Goal: Task Accomplishment & Management: Manage account settings

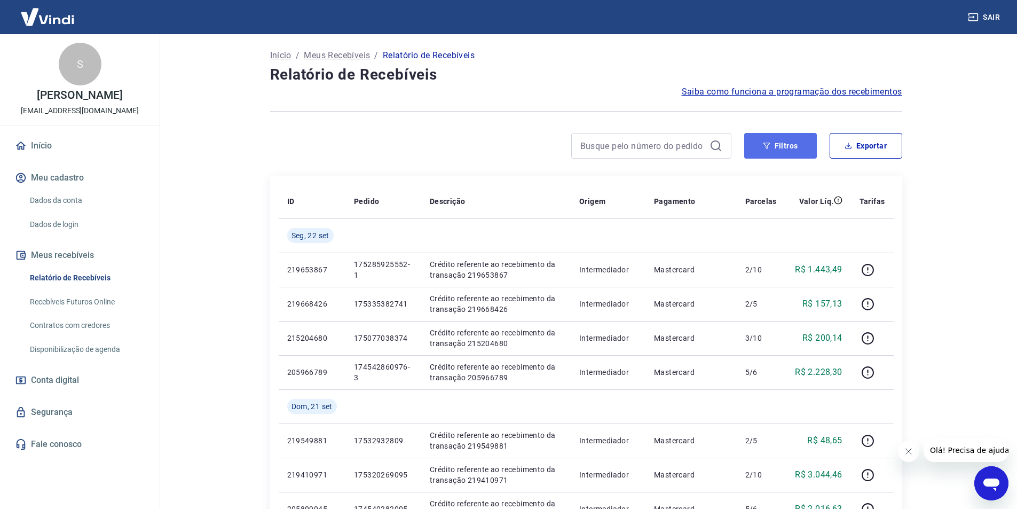
click at [763, 140] on button "Filtros" at bounding box center [780, 146] width 73 height 26
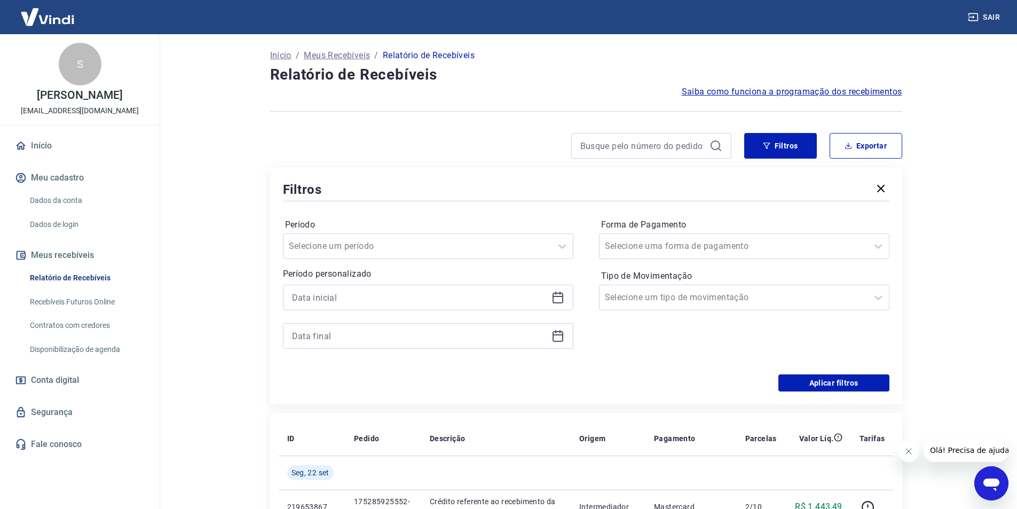
click at [558, 299] on icon at bounding box center [558, 297] width 13 height 13
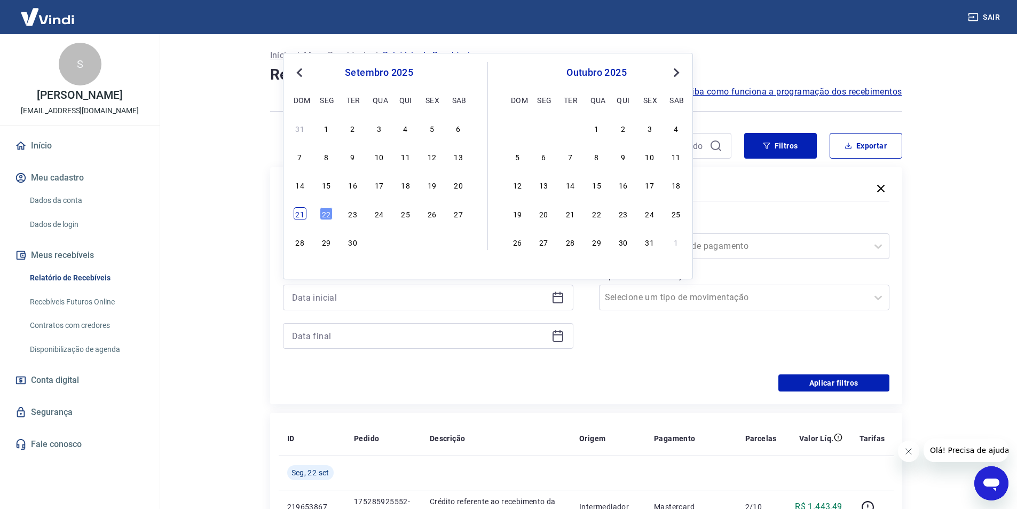
click at [296, 216] on div "21" at bounding box center [300, 213] width 13 height 13
type input "[DATE]"
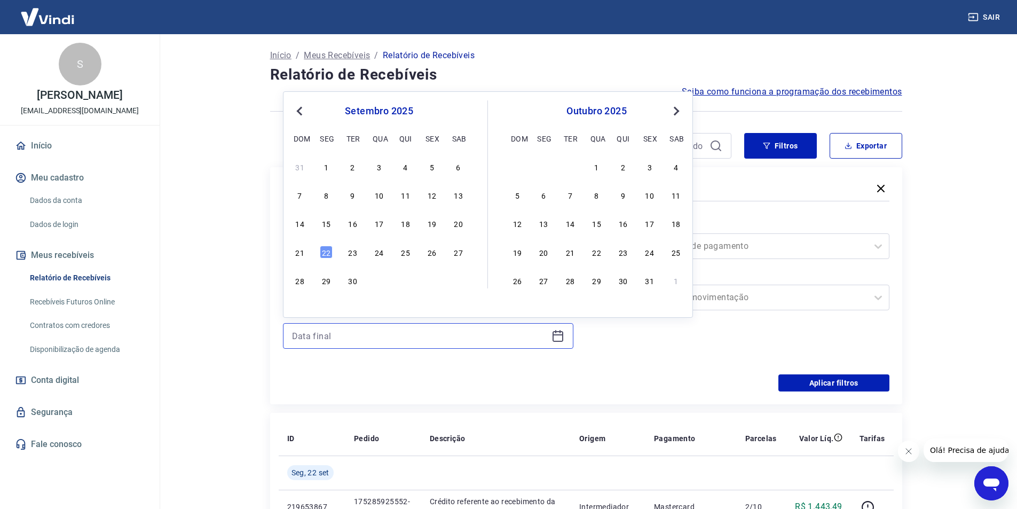
click at [324, 336] on input at bounding box center [419, 336] width 255 height 16
click at [295, 253] on div "21" at bounding box center [300, 252] width 13 height 13
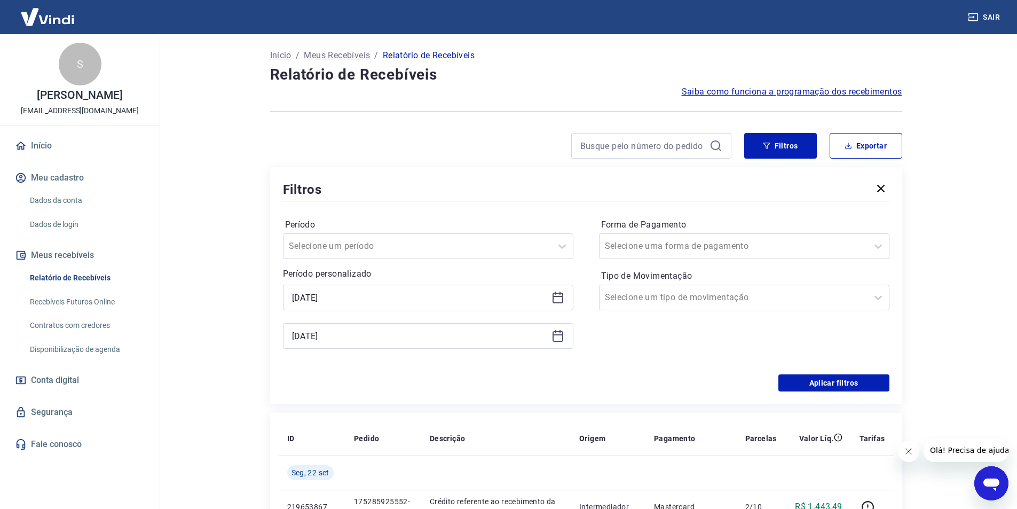
type input "[DATE]"
click at [833, 379] on button "Aplicar filtros" at bounding box center [833, 382] width 111 height 17
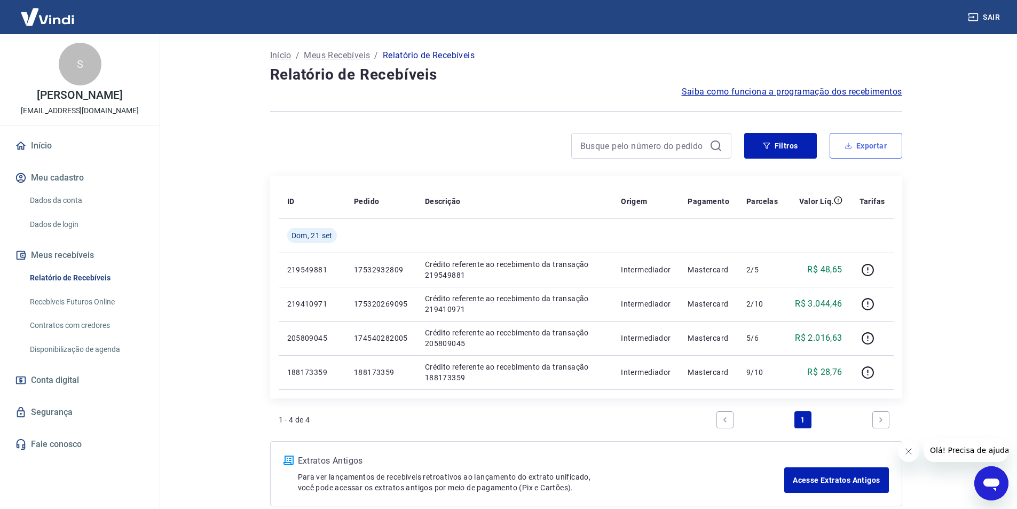
click at [882, 145] on button "Exportar" at bounding box center [866, 146] width 73 height 26
type input "[DATE]"
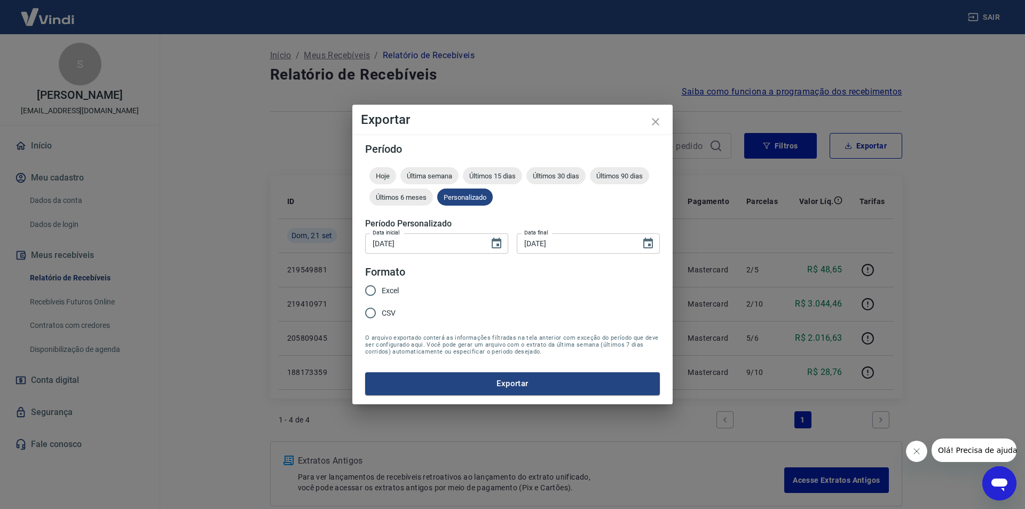
click at [392, 288] on span "Excel" at bounding box center [390, 290] width 17 height 11
click at [382, 288] on input "Excel" at bounding box center [370, 290] width 22 height 22
radio input "true"
click at [472, 379] on button "Exportar" at bounding box center [512, 383] width 295 height 22
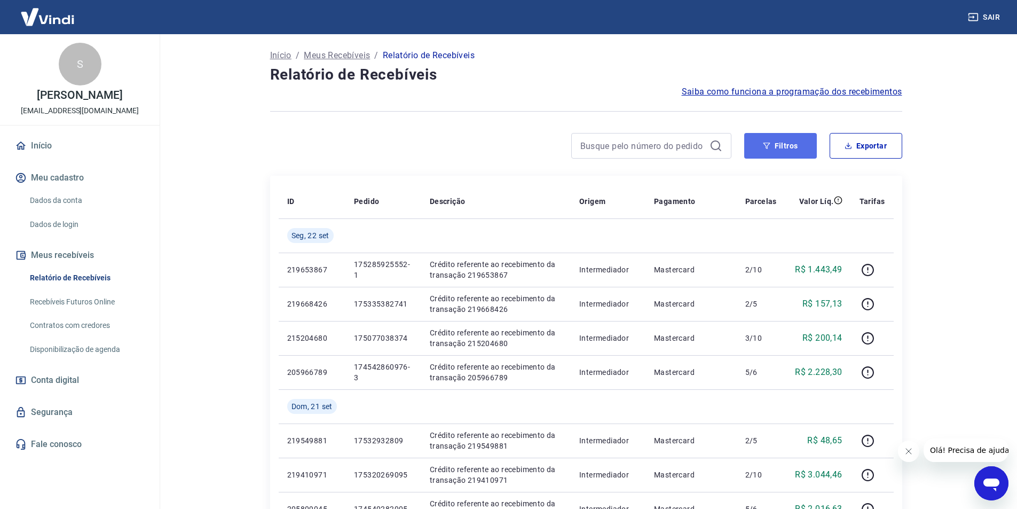
click at [793, 140] on button "Filtros" at bounding box center [780, 146] width 73 height 26
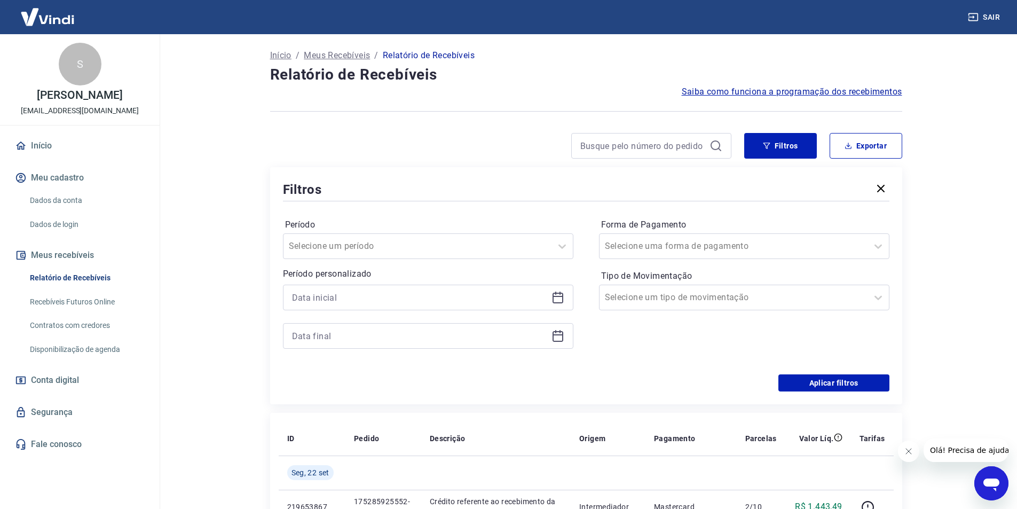
click at [410, 311] on div at bounding box center [428, 317] width 290 height 64
click at [568, 296] on div at bounding box center [428, 298] width 290 height 26
click at [559, 301] on icon at bounding box center [558, 297] width 13 height 13
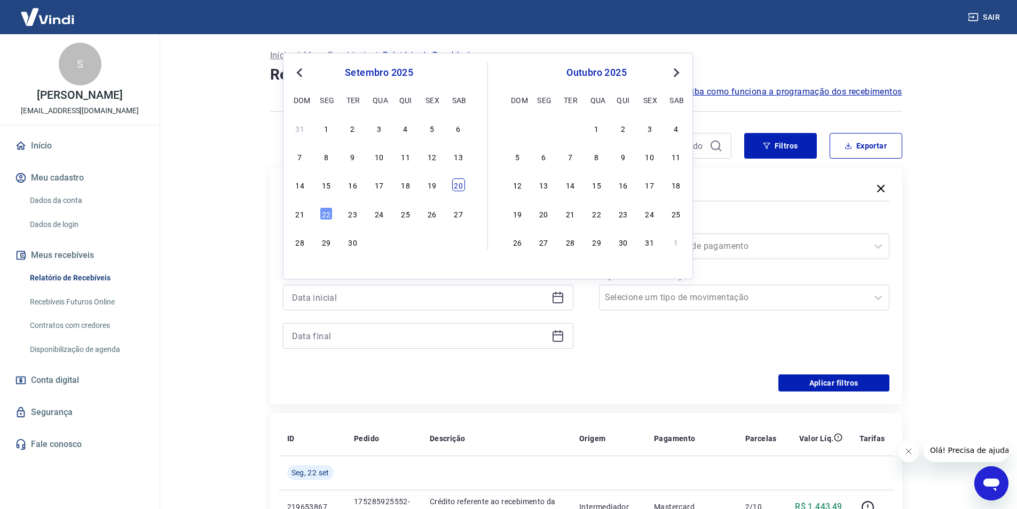
click at [461, 183] on div "20" at bounding box center [458, 184] width 13 height 13
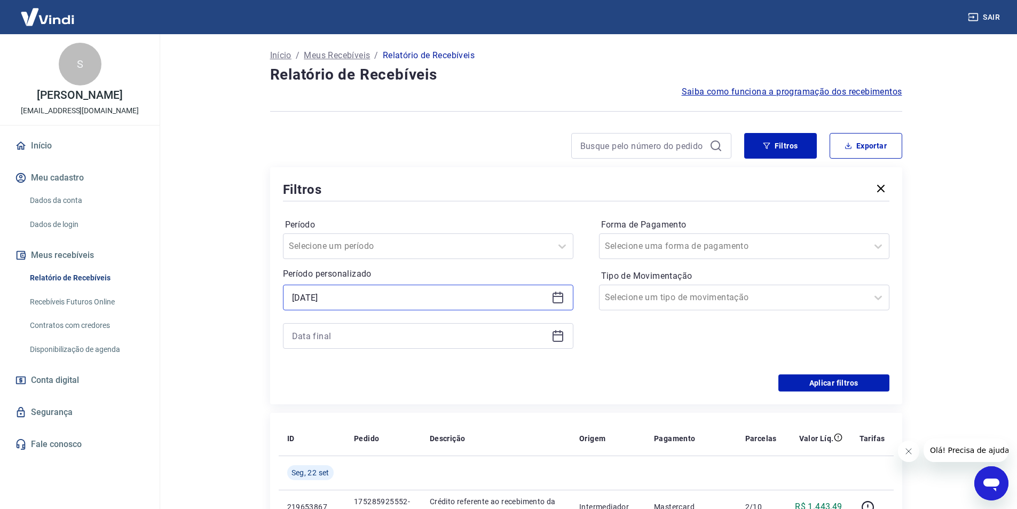
click at [333, 301] on input "[DATE]" at bounding box center [419, 297] width 255 height 16
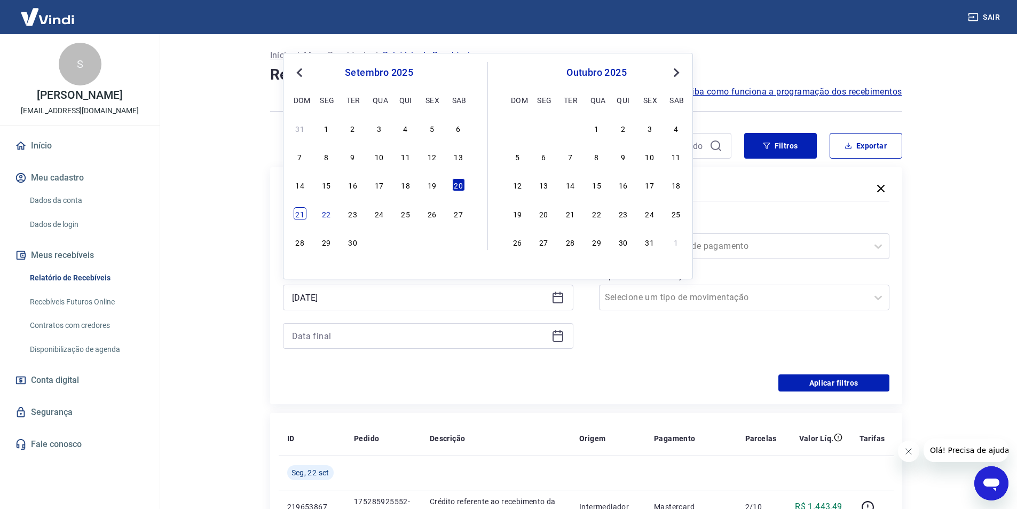
click at [303, 216] on div "21" at bounding box center [300, 213] width 13 height 13
click at [321, 334] on input at bounding box center [419, 336] width 255 height 16
type input "[DATE]"
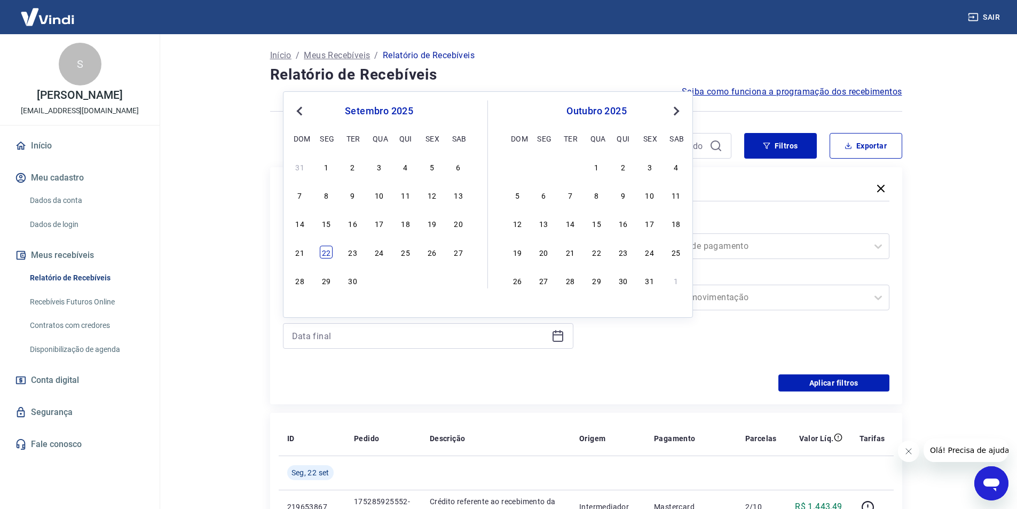
click at [326, 251] on div "22" at bounding box center [326, 252] width 13 height 13
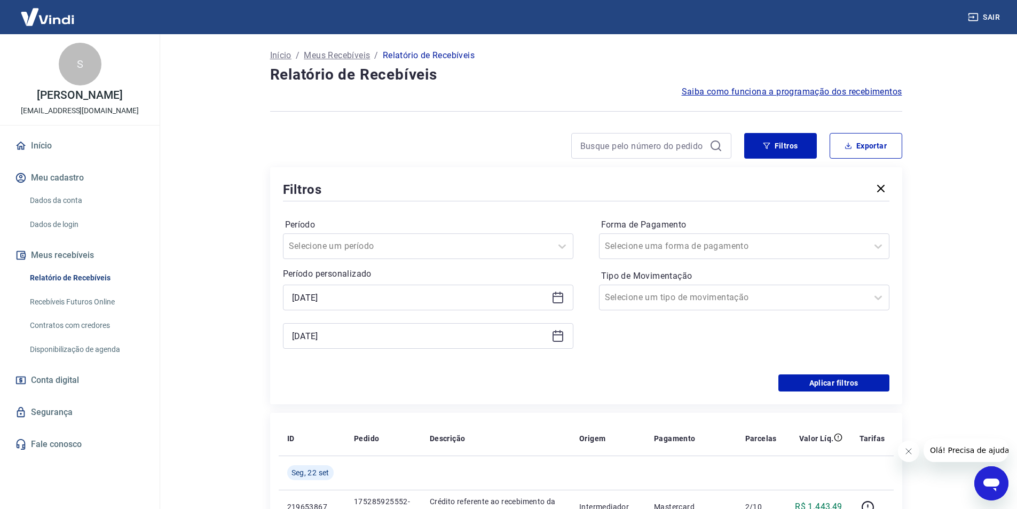
type input "[DATE]"
click at [835, 385] on button "Aplicar filtros" at bounding box center [833, 382] width 111 height 17
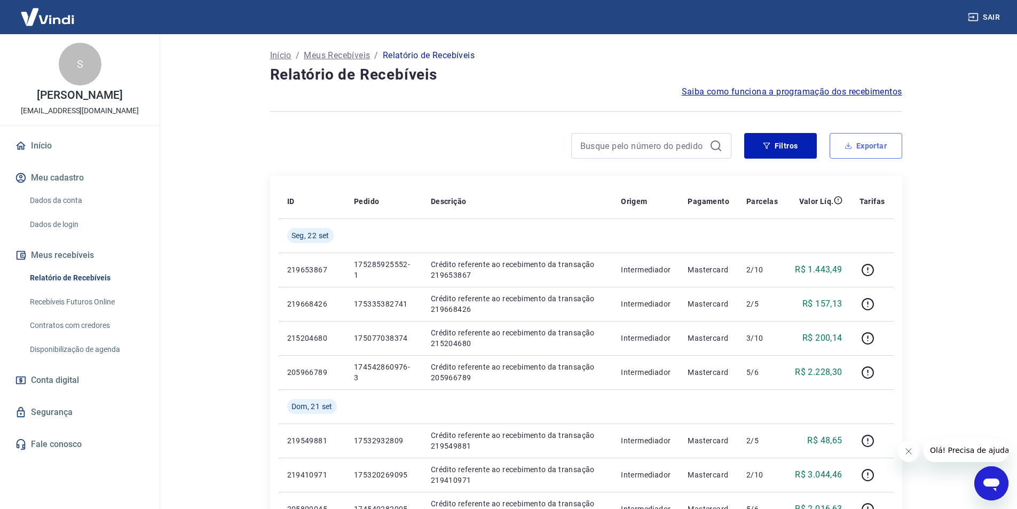
click at [873, 144] on button "Exportar" at bounding box center [866, 146] width 73 height 26
type input "[DATE]"
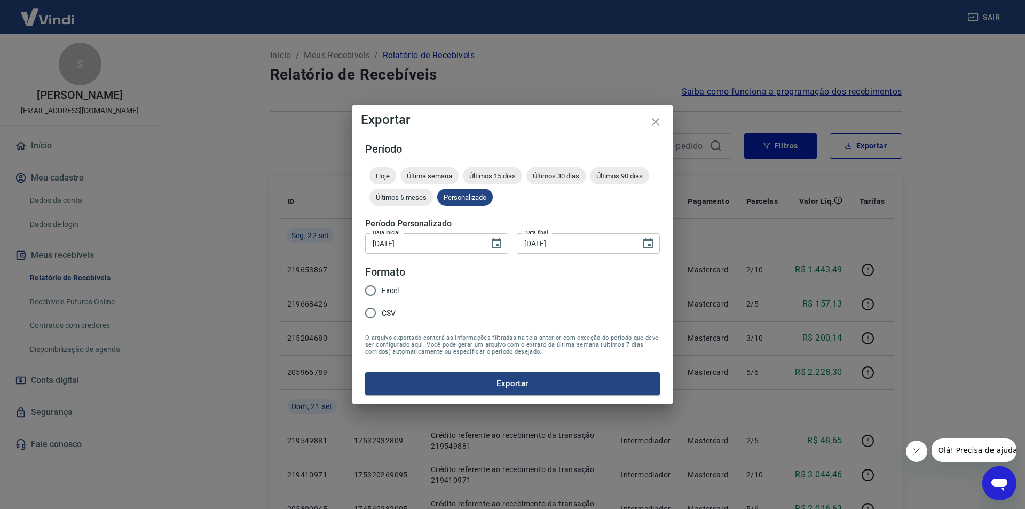
click at [375, 295] on input "Excel" at bounding box center [370, 290] width 22 height 22
radio input "true"
click at [507, 382] on button "Exportar" at bounding box center [512, 383] width 295 height 22
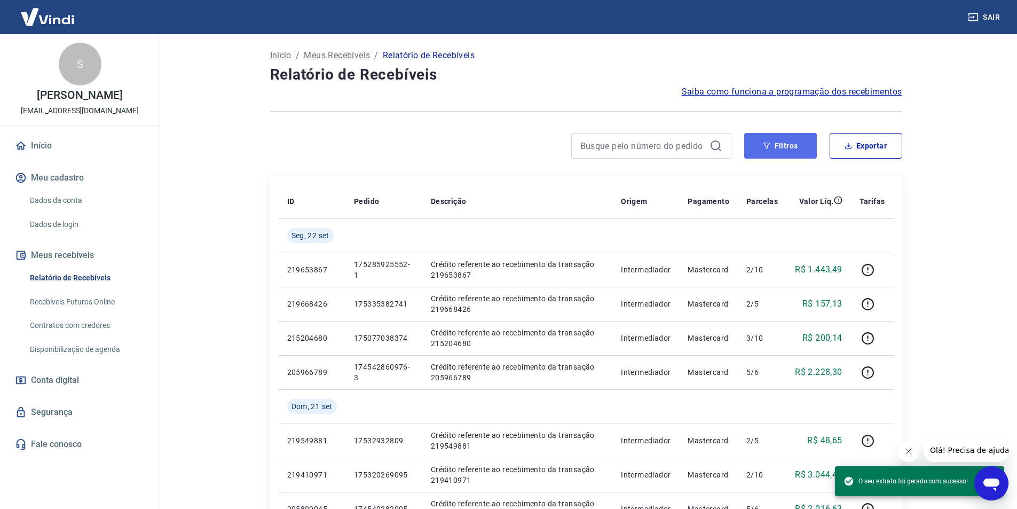
click at [799, 137] on button "Filtros" at bounding box center [780, 146] width 73 height 26
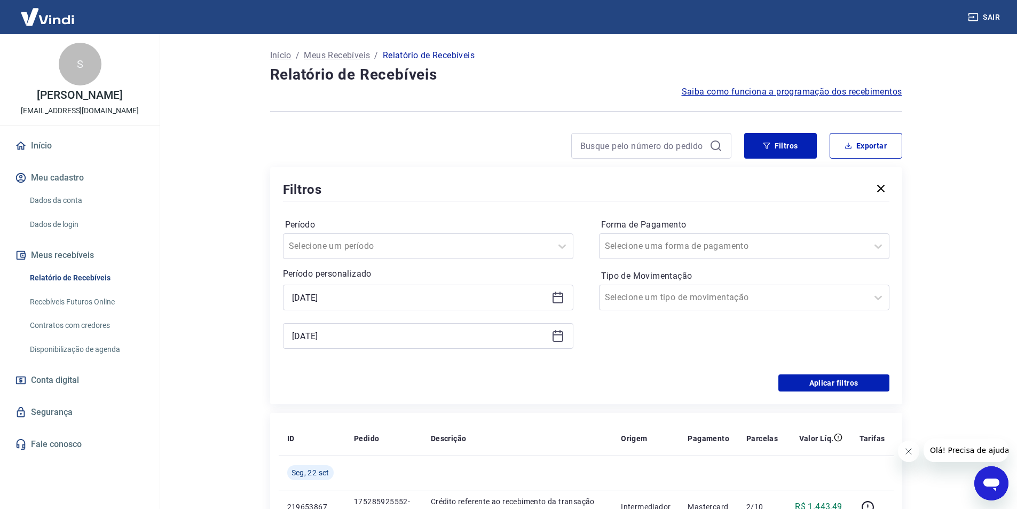
click at [364, 308] on div "[DATE]" at bounding box center [428, 298] width 290 height 26
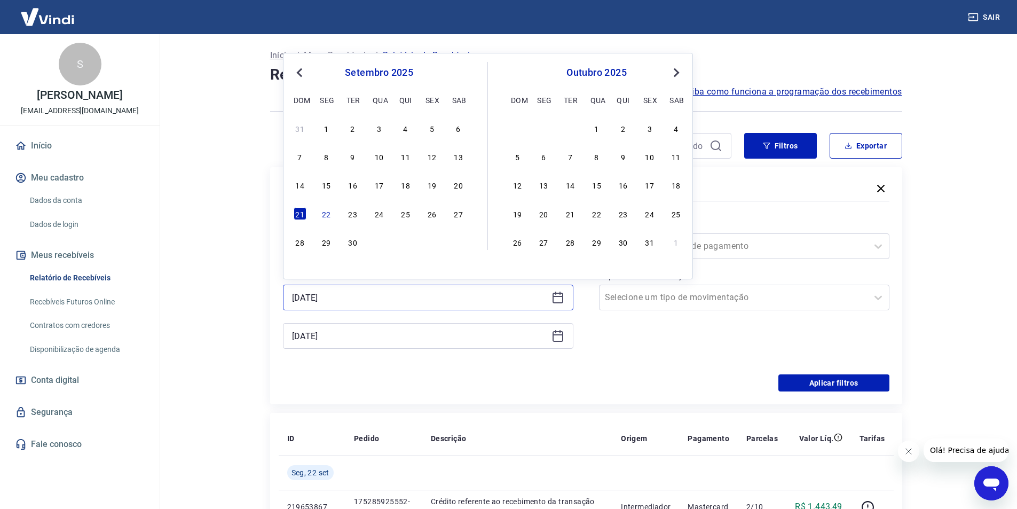
click at [367, 297] on input "[DATE]" at bounding box center [419, 297] width 255 height 16
click at [437, 185] on div "19" at bounding box center [432, 184] width 13 height 13
type input "[DATE]"
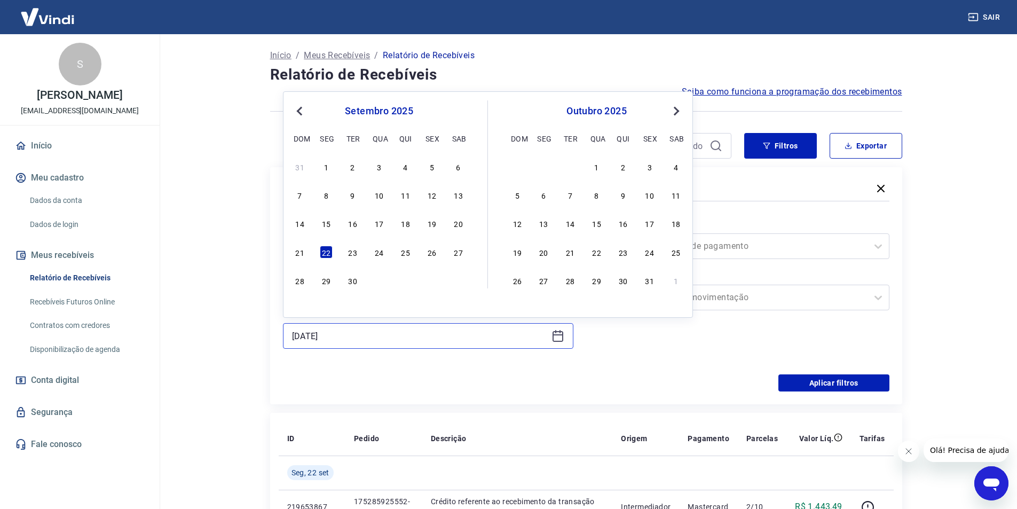
click at [356, 342] on input "[DATE]" at bounding box center [419, 336] width 255 height 16
click at [432, 224] on div "19" at bounding box center [432, 223] width 13 height 13
type input "[DATE]"
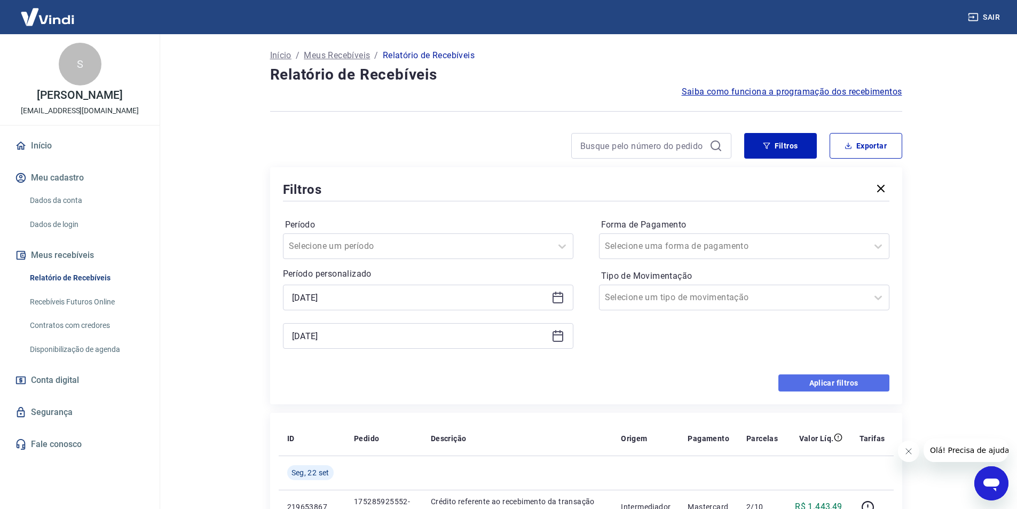
click at [841, 384] on button "Aplicar filtros" at bounding box center [833, 382] width 111 height 17
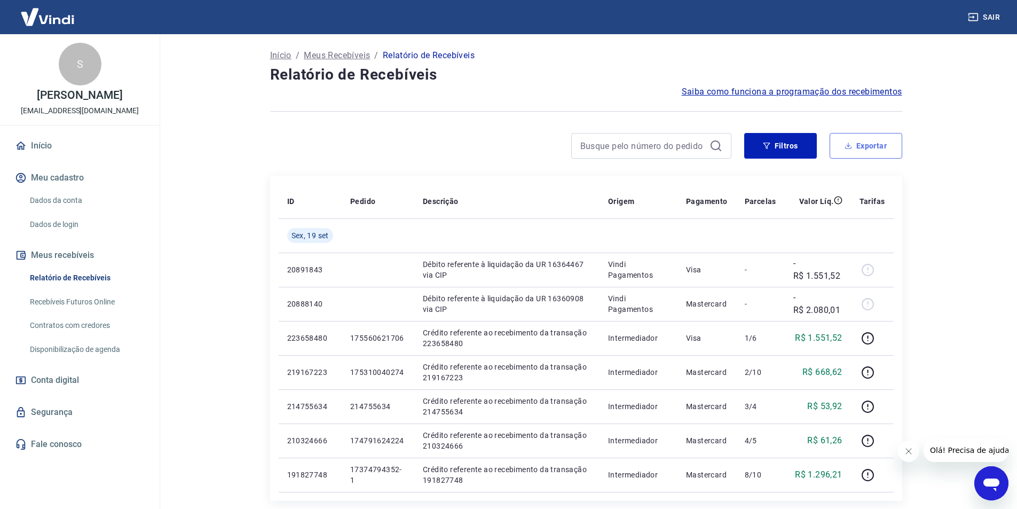
click at [871, 143] on button "Exportar" at bounding box center [866, 146] width 73 height 26
type input "[DATE]"
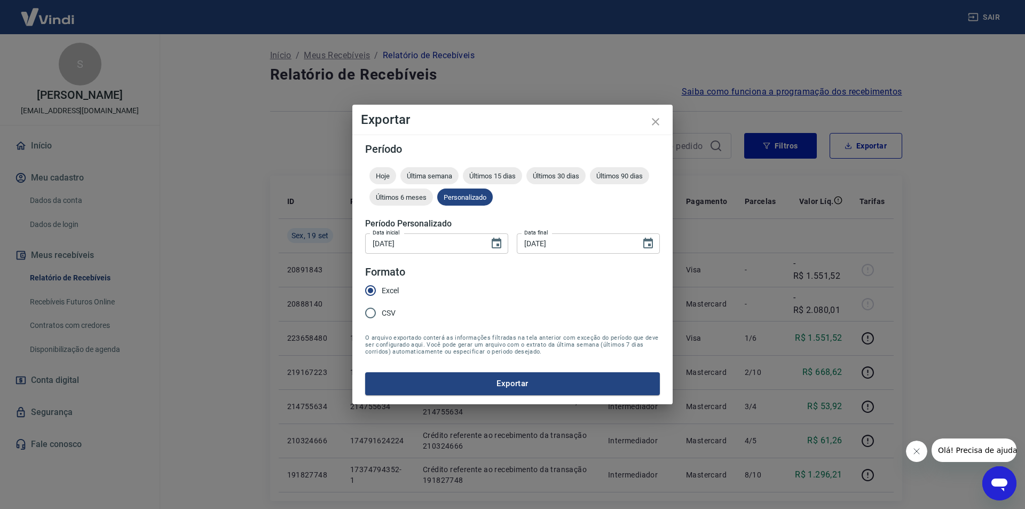
click at [500, 379] on button "Exportar" at bounding box center [512, 383] width 295 height 22
